Goal: Task Accomplishment & Management: Use online tool/utility

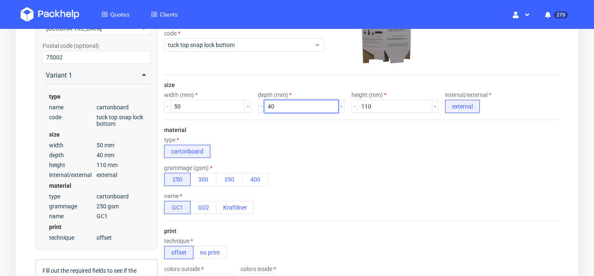
scroll to position [172, 0]
click at [204, 179] on button "300" at bounding box center [203, 179] width 26 height 13
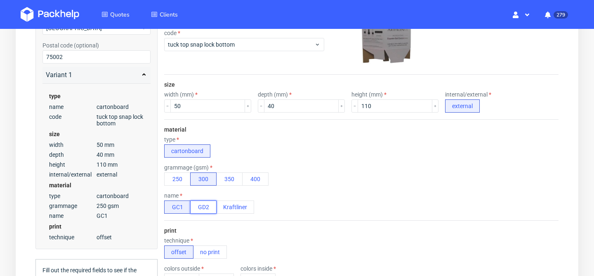
click at [205, 211] on button "GD2" at bounding box center [203, 207] width 26 height 13
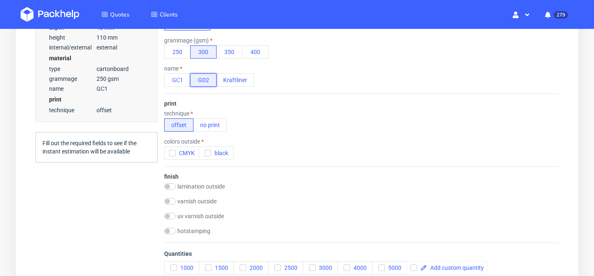
scroll to position [298, 0]
click at [176, 152] on span "CMYK" at bounding box center [185, 154] width 19 height 7
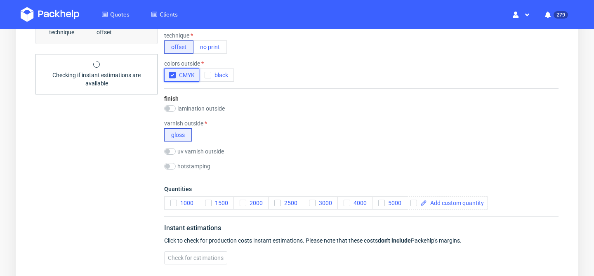
scroll to position [370, 0]
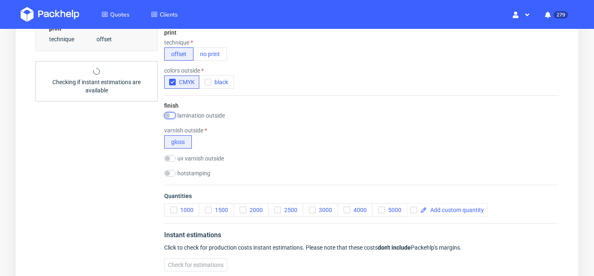
click at [169, 115] on input "checkbox" at bounding box center [170, 115] width 12 height 7
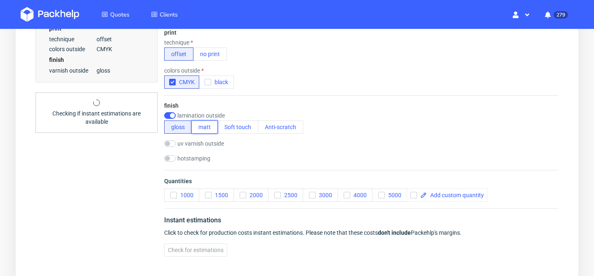
click at [205, 129] on button "matt" at bounding box center [205, 127] width 26 height 13
click at [175, 131] on button "gloss" at bounding box center [178, 127] width 28 height 13
click at [171, 111] on div "finish lamination outside gloss matt Soft touch Anti-scratch uv varnish outside…" at bounding box center [361, 132] width 395 height 75
click at [171, 114] on input "checkbox" at bounding box center [170, 115] width 12 height 7
checkbox input "false"
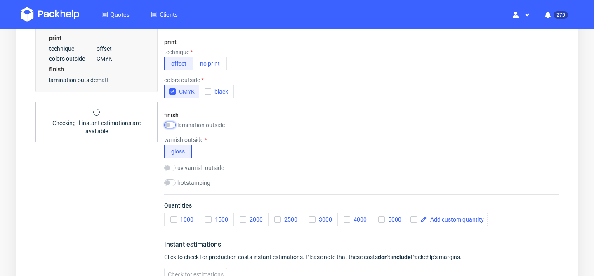
scroll to position [361, 0]
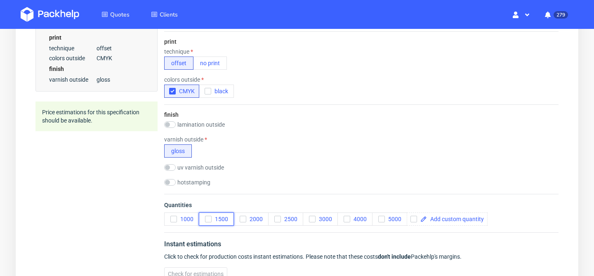
click at [215, 218] on span "1500" at bounding box center [220, 219] width 17 height 7
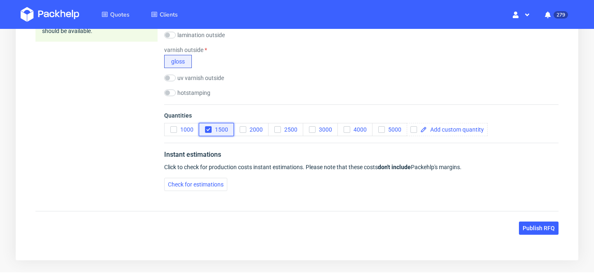
scroll to position [451, 0]
click at [209, 187] on button "Check for estimations" at bounding box center [195, 183] width 63 height 13
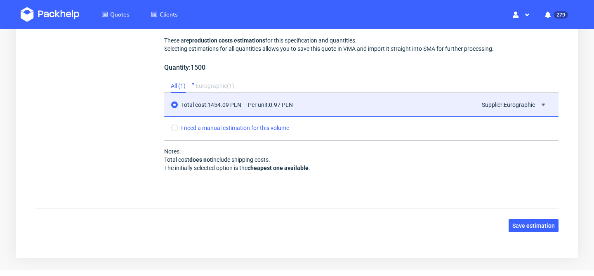
scroll to position [651, 0]
click at [540, 227] on span "Save estimation" at bounding box center [534, 226] width 43 height 6
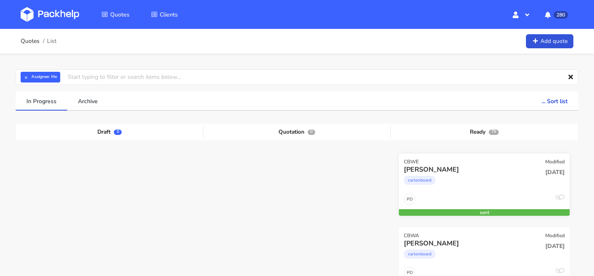
click at [523, 187] on div "15 Oct 2025" at bounding box center [541, 179] width 57 height 28
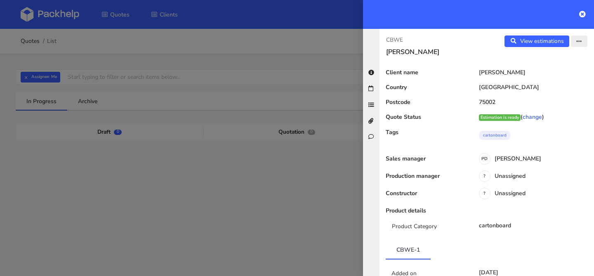
click at [580, 38] on button "button" at bounding box center [579, 41] width 17 height 12
click at [558, 70] on link "Edit quote" at bounding box center [552, 74] width 73 height 14
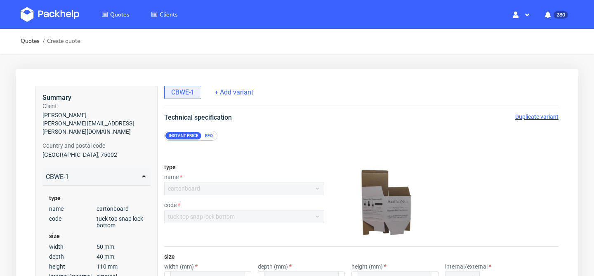
click at [544, 118] on span "Duplicate variant" at bounding box center [537, 117] width 43 height 7
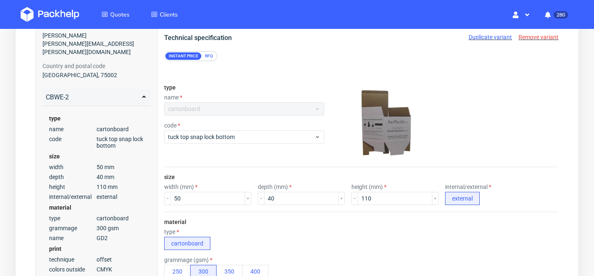
scroll to position [117, 0]
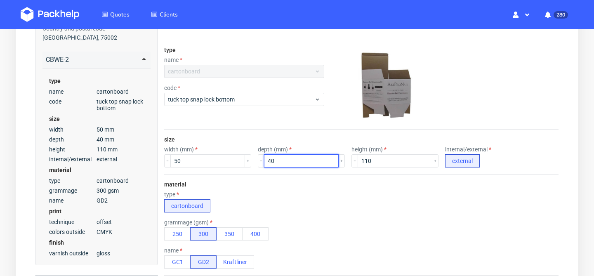
click at [286, 161] on input "40" at bounding box center [301, 160] width 75 height 13
type input "4"
type input "65"
drag, startPoint x: 215, startPoint y: 163, endPoint x: 147, endPoint y: 155, distance: 68.1
click at [147, 155] on div "Summary Client Claire Chevalier claire.chevalier@jolimoi.com Country and postal…" at bounding box center [296, 250] width 523 height 563
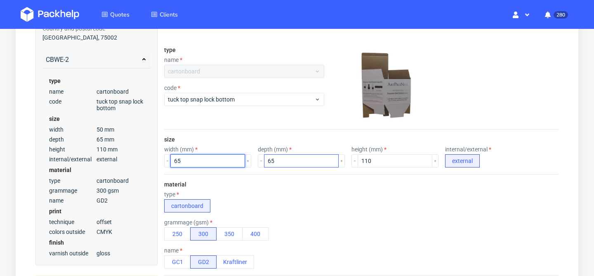
type input "65"
click at [282, 158] on input "65" at bounding box center [301, 160] width 75 height 13
type input "6"
type input "40"
click at [269, 134] on div "size width (mm) 65 depth (mm) 40 height (mm) 110 internal/external external" at bounding box center [361, 152] width 395 height 45
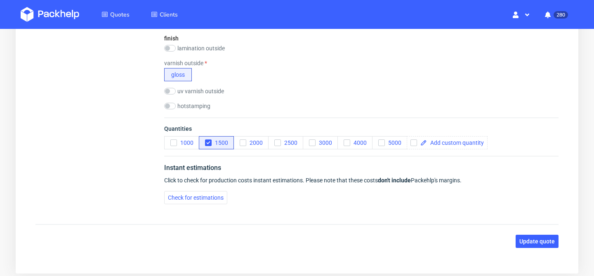
scroll to position [441, 0]
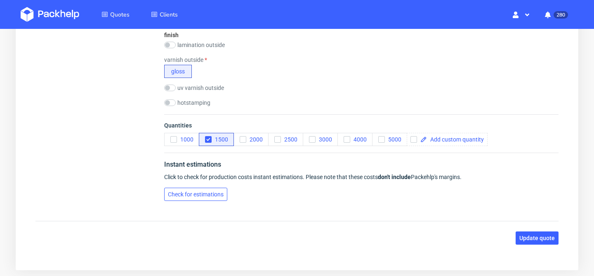
click at [208, 192] on span "Check for estimations" at bounding box center [196, 195] width 56 height 6
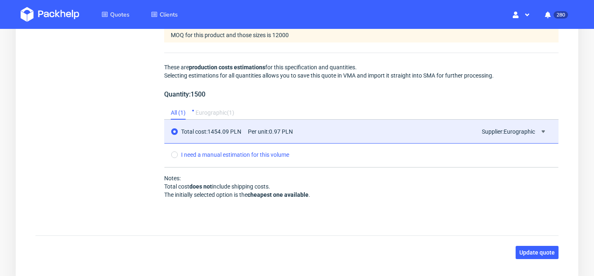
scroll to position [625, 0]
click at [534, 253] on span "Update quote" at bounding box center [537, 252] width 35 height 6
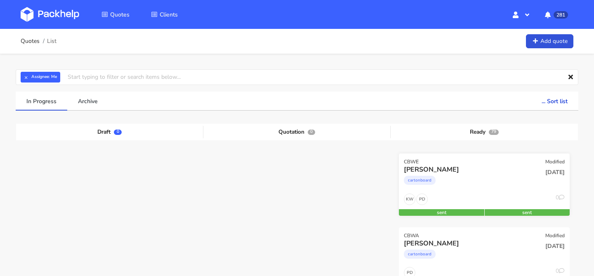
click at [461, 196] on div "PD KW 0" at bounding box center [484, 202] width 171 height 16
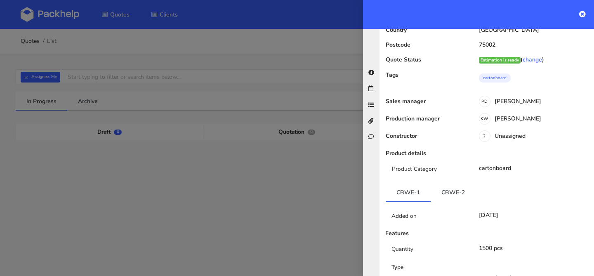
scroll to position [64, 0]
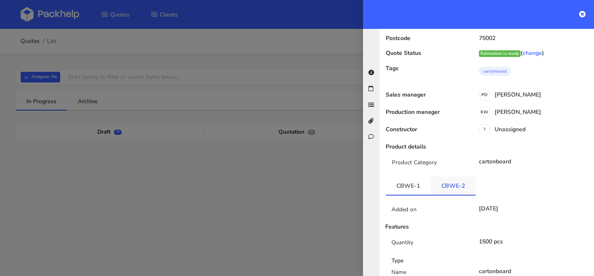
click at [444, 185] on link "CBWE-2" at bounding box center [453, 186] width 45 height 18
click at [410, 189] on link "CBWE-1" at bounding box center [408, 186] width 45 height 18
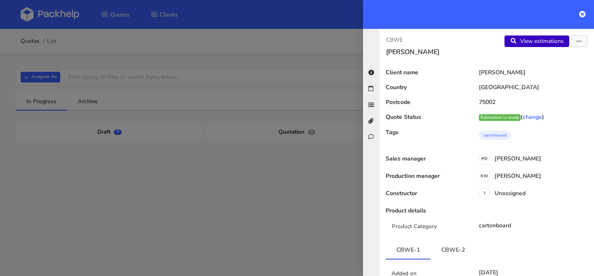
click at [550, 40] on link "View estimations" at bounding box center [537, 41] width 65 height 12
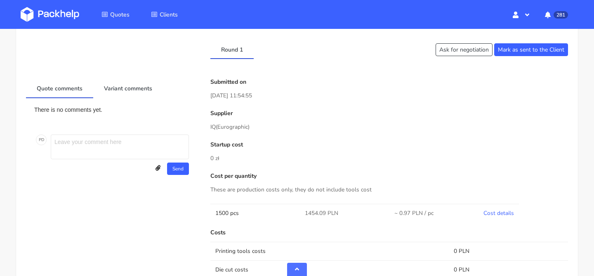
scroll to position [291, 0]
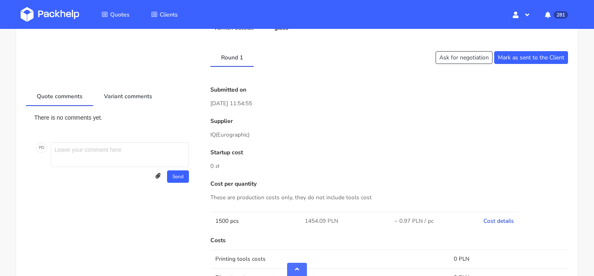
click at [489, 220] on link "Cost details" at bounding box center [499, 221] width 31 height 8
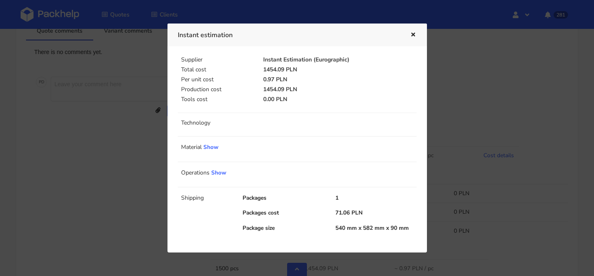
scroll to position [372, 0]
click at [214, 146] on link "Show" at bounding box center [210, 147] width 15 height 8
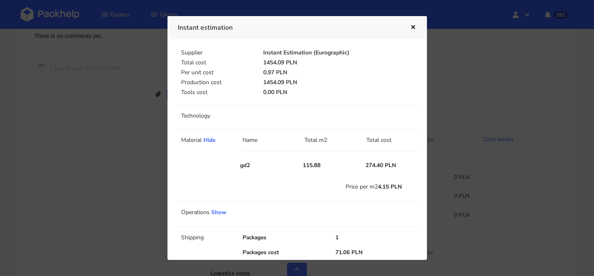
scroll to position [32, 0]
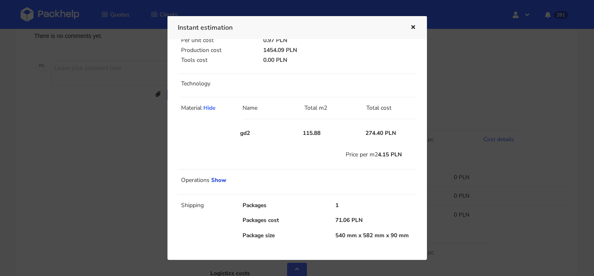
click at [217, 180] on link "Show" at bounding box center [218, 180] width 15 height 8
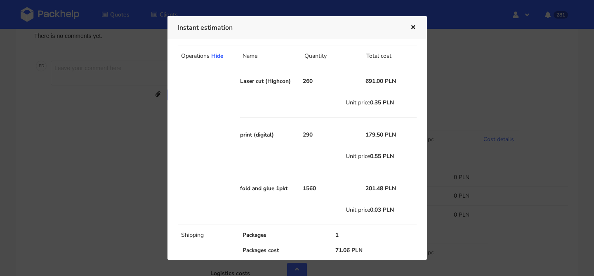
scroll to position [187, 0]
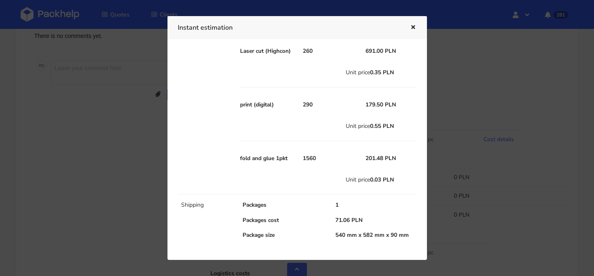
click at [413, 29] on icon "button" at bounding box center [413, 28] width 7 height 6
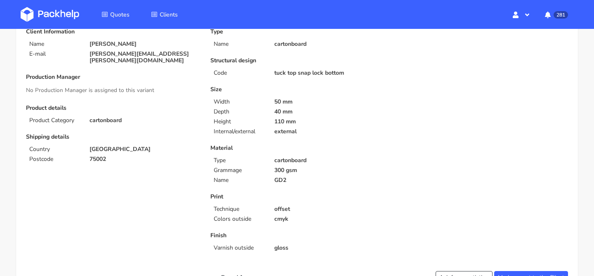
scroll to position [0, 0]
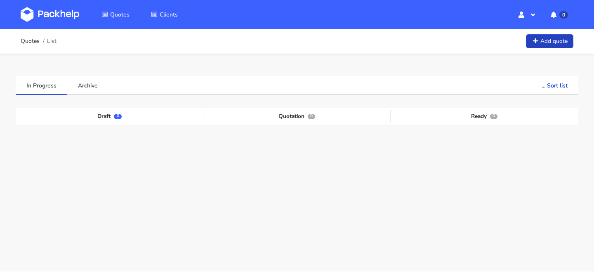
click at [542, 44] on link "Add quote" at bounding box center [549, 41] width 47 height 14
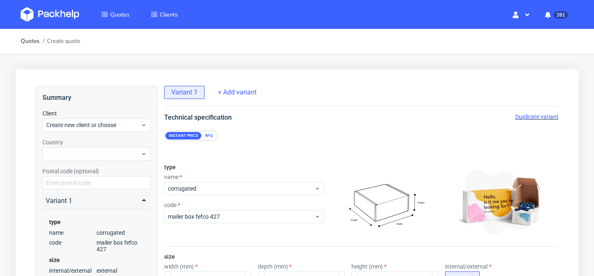
scroll to position [43, 0]
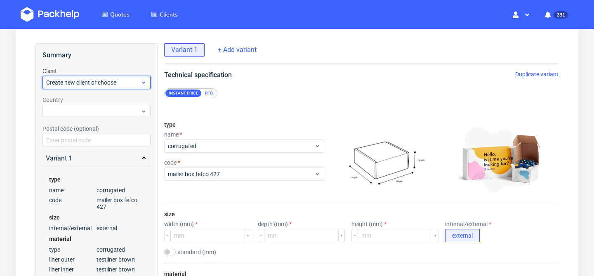
click at [142, 87] on div "Create new client or choose" at bounding box center [97, 82] width 108 height 13
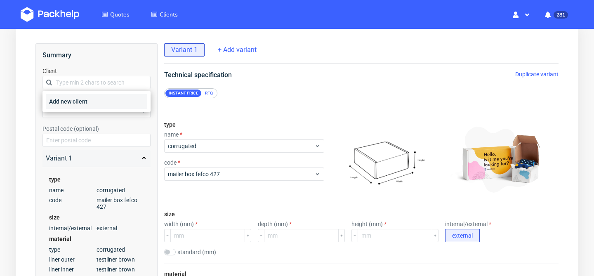
click at [129, 101] on div "Add new client" at bounding box center [97, 101] width 102 height 15
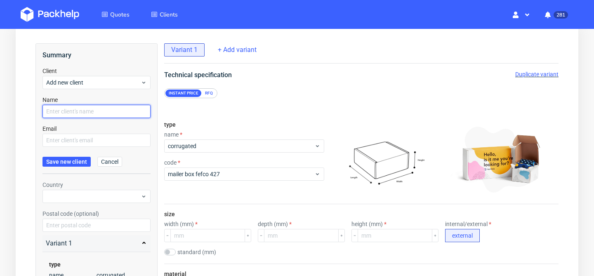
click at [119, 114] on input "text" at bounding box center [97, 111] width 108 height 13
paste input "Bererhi"
type input "[PERSON_NAME]"
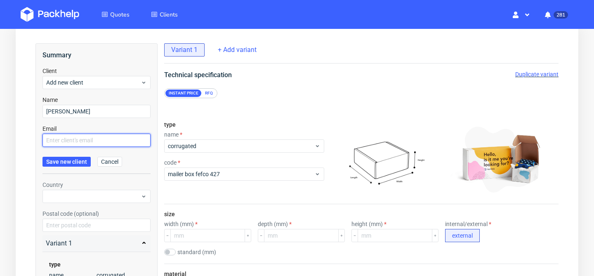
click at [100, 144] on input "text" at bounding box center [97, 140] width 108 height 13
paste input "[EMAIL_ADDRESS][DOMAIN_NAME]"
type input "[EMAIL_ADDRESS][DOMAIN_NAME]"
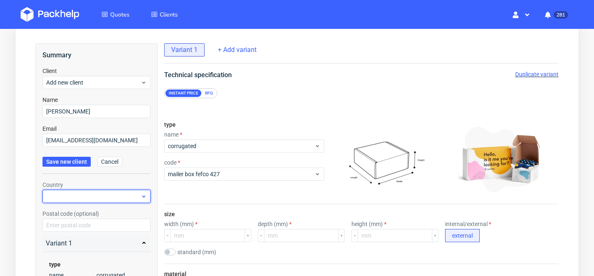
click at [121, 194] on div at bounding box center [97, 196] width 108 height 13
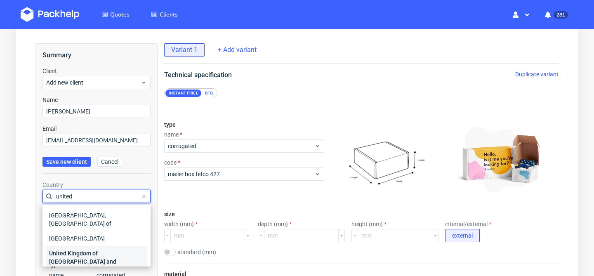
type input "united"
click at [109, 246] on div "United Kingdom of [GEOGRAPHIC_DATA] and [GEOGRAPHIC_DATA]" at bounding box center [97, 261] width 102 height 31
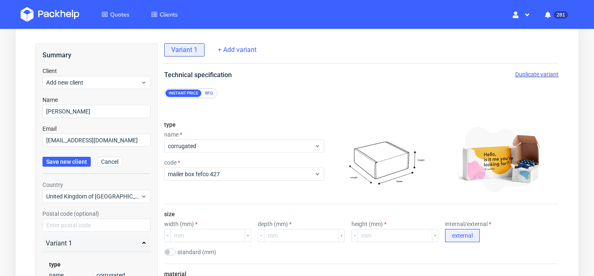
click at [171, 210] on div "size width (mm) depth (mm) height (mm) internal/external external standard (mm)…" at bounding box center [361, 233] width 395 height 59
click at [72, 167] on form "Client Add new client Name [PERSON_NAME] Email [EMAIL_ADDRESS][DOMAIN_NAME] Sav…" at bounding box center [97, 120] width 108 height 107
click at [66, 160] on span "Save new client" at bounding box center [66, 162] width 41 height 6
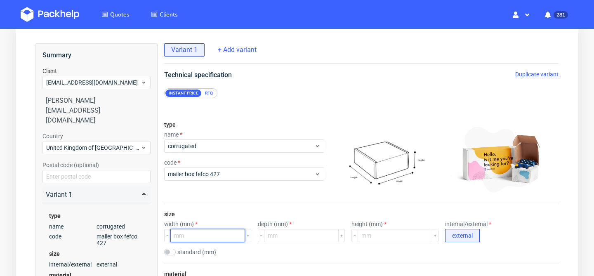
click at [217, 234] on input "number" at bounding box center [207, 235] width 75 height 13
type input "180"
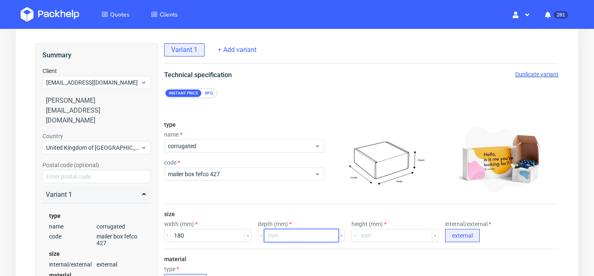
click at [282, 238] on input "number" at bounding box center [301, 235] width 75 height 13
type input "140"
click at [397, 239] on input "number" at bounding box center [395, 235] width 75 height 13
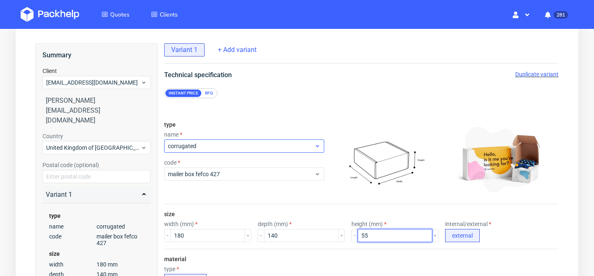
type input "5"
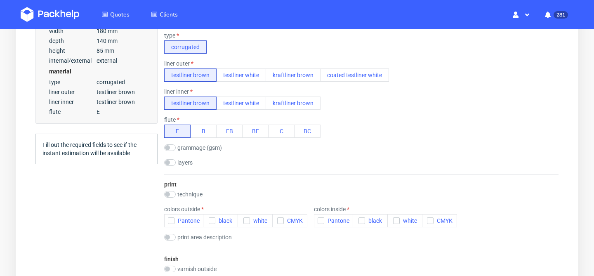
scroll to position [277, 0]
type input "85"
click at [167, 191] on input "checkbox" at bounding box center [170, 193] width 12 height 7
checkbox input "true"
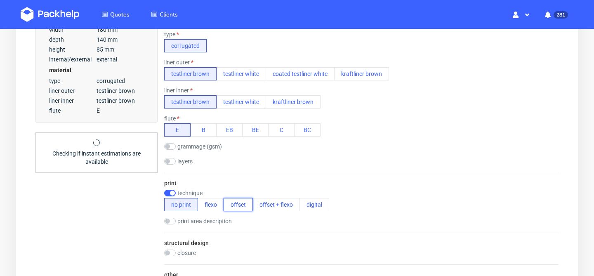
click at [237, 204] on button "offset" at bounding box center [238, 204] width 29 height 13
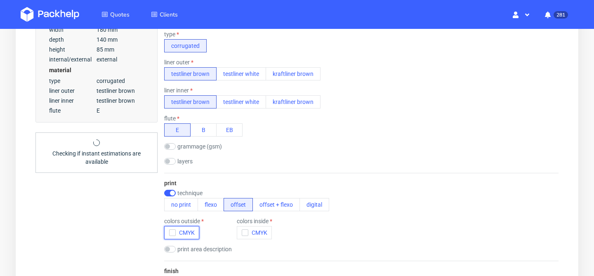
click at [172, 233] on use "button" at bounding box center [172, 233] width 4 height 3
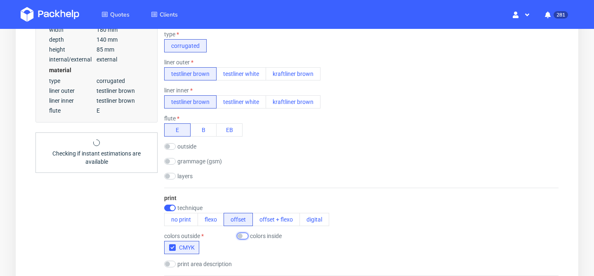
click at [243, 236] on input "checkbox" at bounding box center [243, 236] width 12 height 7
checkbox input "true"
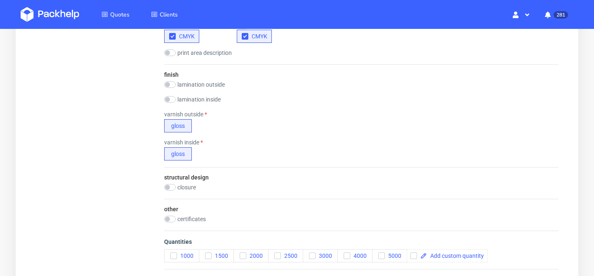
scroll to position [572, 0]
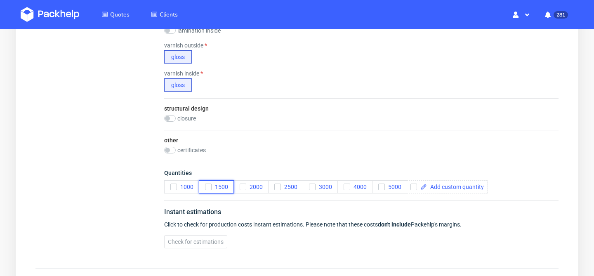
click at [206, 186] on icon "button" at bounding box center [209, 187] width 6 height 6
click at [209, 244] on span "Check for estimations" at bounding box center [196, 242] width 56 height 6
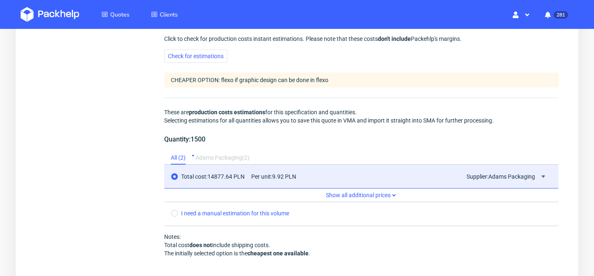
scroll to position [837, 0]
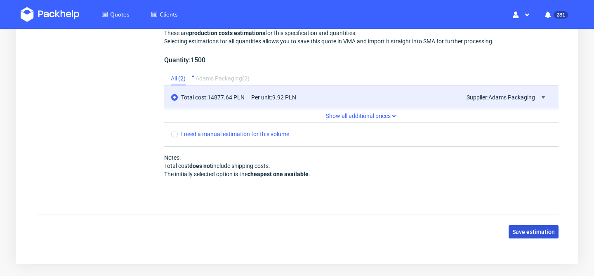
click at [530, 229] on span "Save estimation" at bounding box center [534, 232] width 43 height 6
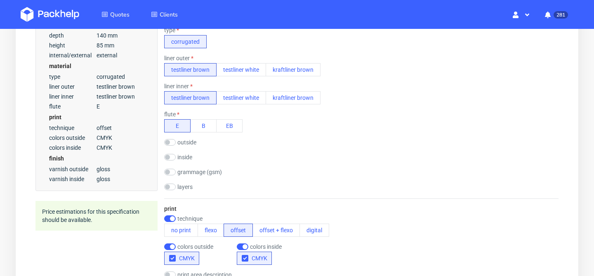
scroll to position [275, 0]
